Goal: Transaction & Acquisition: Purchase product/service

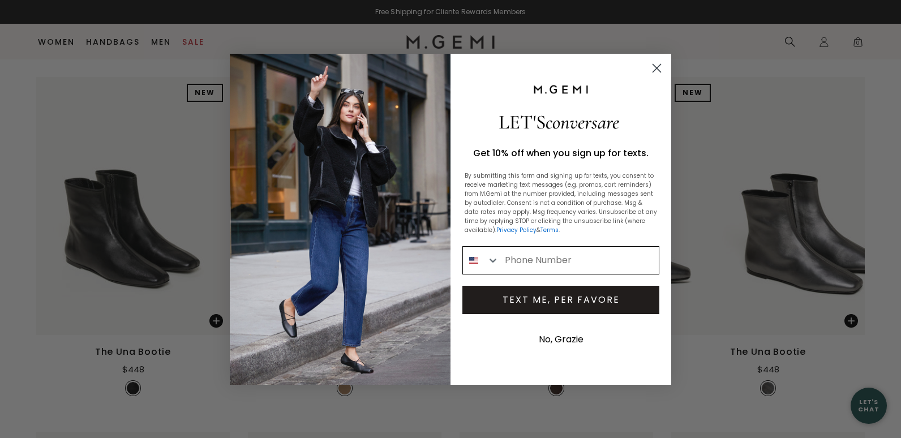
click at [519, 263] on input "Phone Number" at bounding box center [579, 260] width 160 height 27
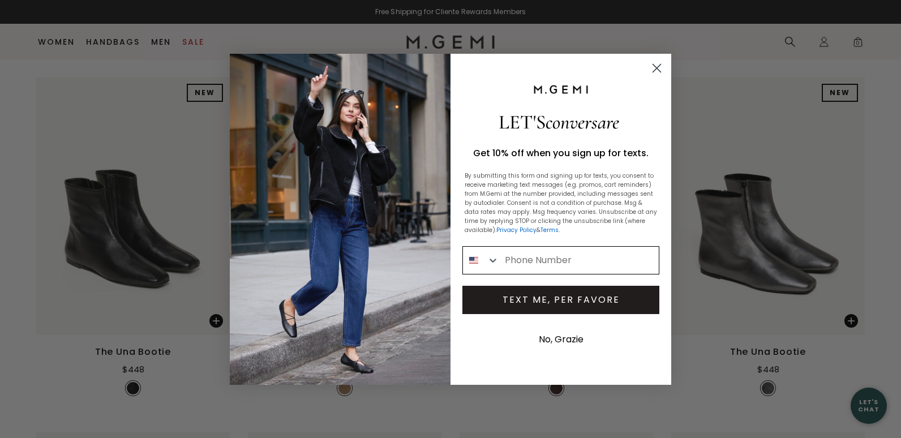
type input "713-302-6576"
click at [546, 296] on button "TEXT ME, PER FAVORE" at bounding box center [561, 300] width 197 height 28
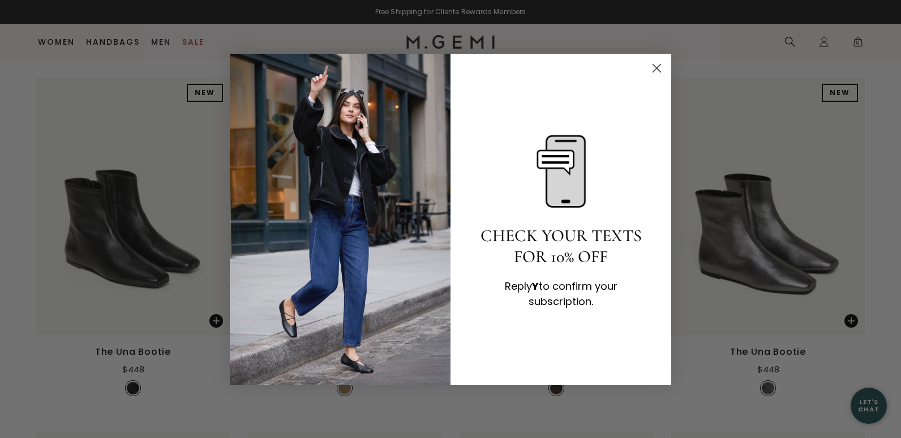
click at [651, 67] on circle "Close dialog" at bounding box center [657, 67] width 19 height 19
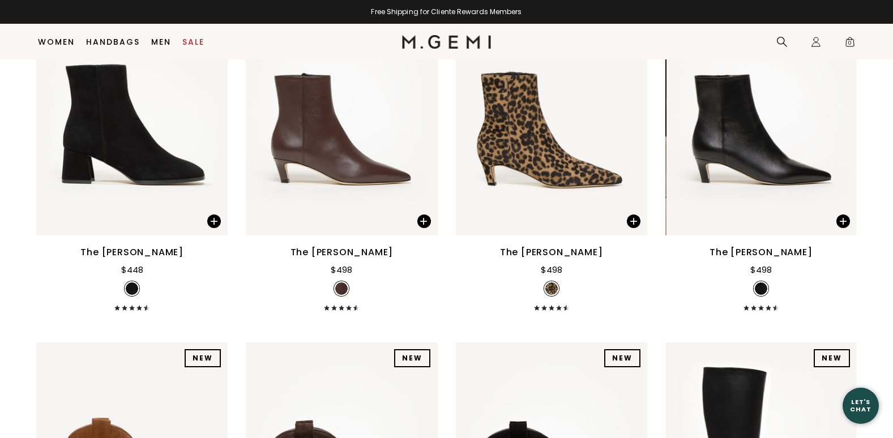
scroll to position [953, 0]
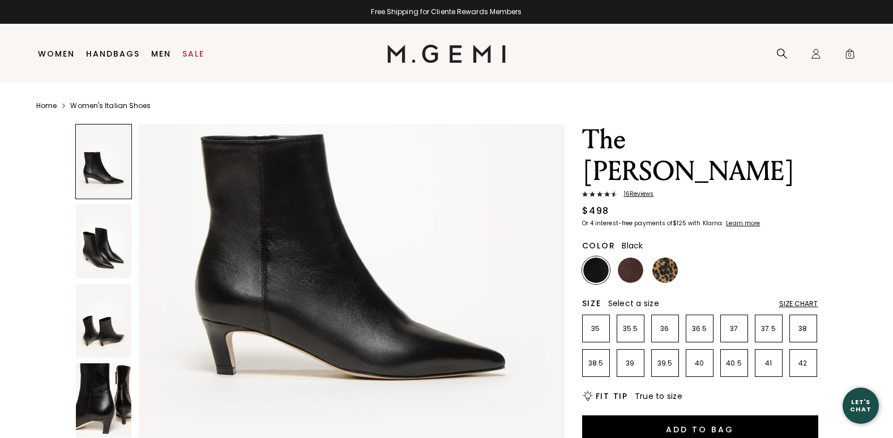
scroll to position [200, 0]
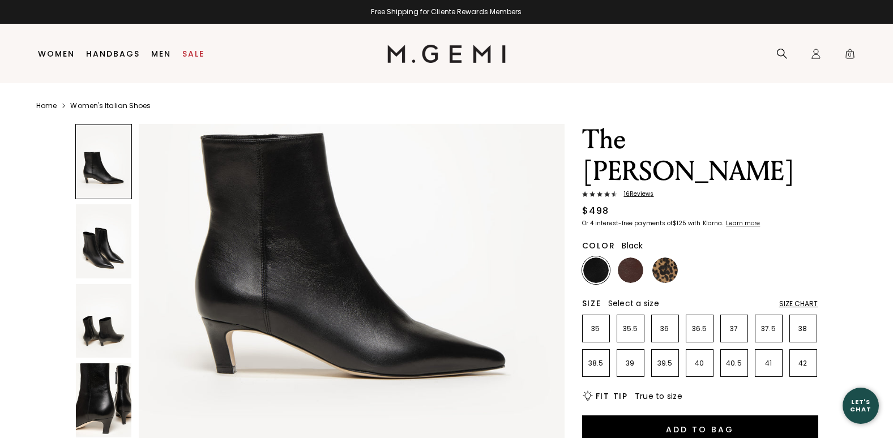
click at [101, 259] on img at bounding box center [103, 241] width 55 height 74
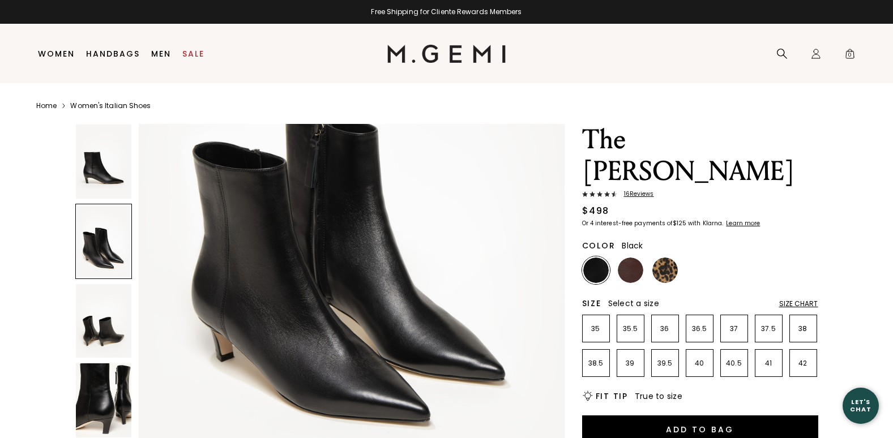
scroll to position [773, 0]
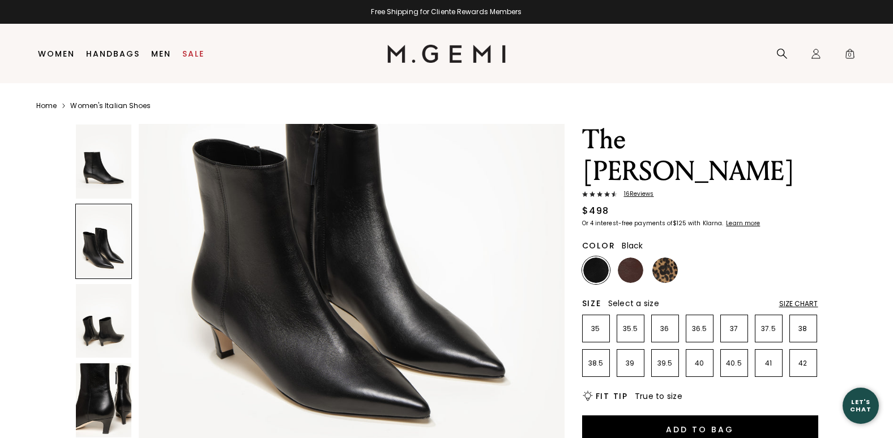
click at [118, 403] on img at bounding box center [103, 401] width 55 height 74
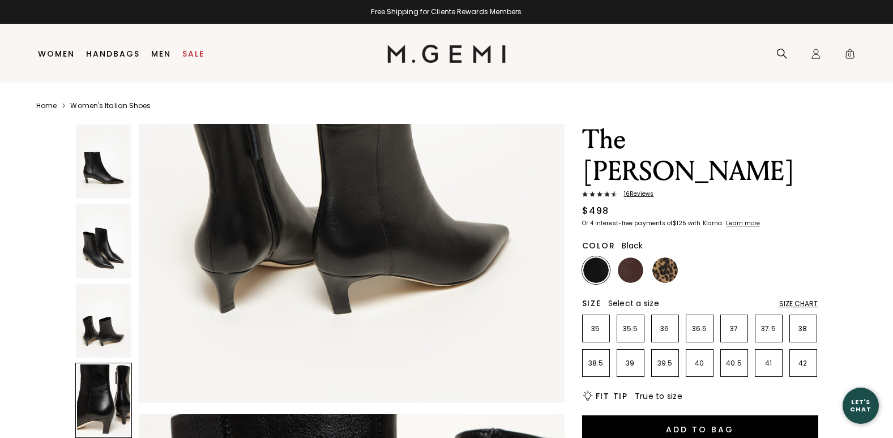
scroll to position [1431, 0]
